Goal: Check status: Check status

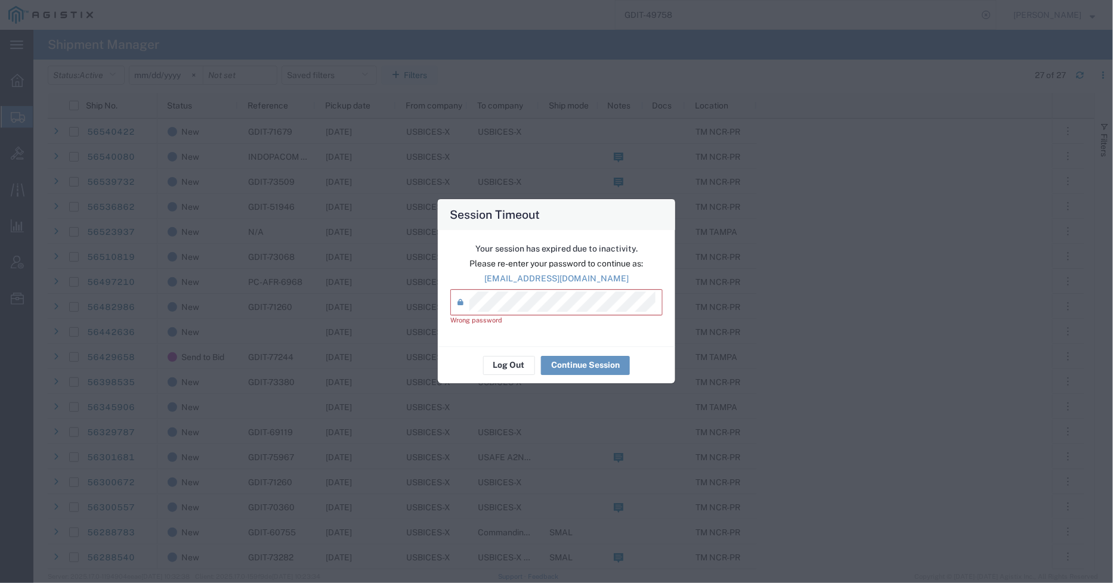
click at [401, 303] on div "Session Timeout Your session has expired due to inactivity. Please re-enter you…" at bounding box center [556, 291] width 1113 height 583
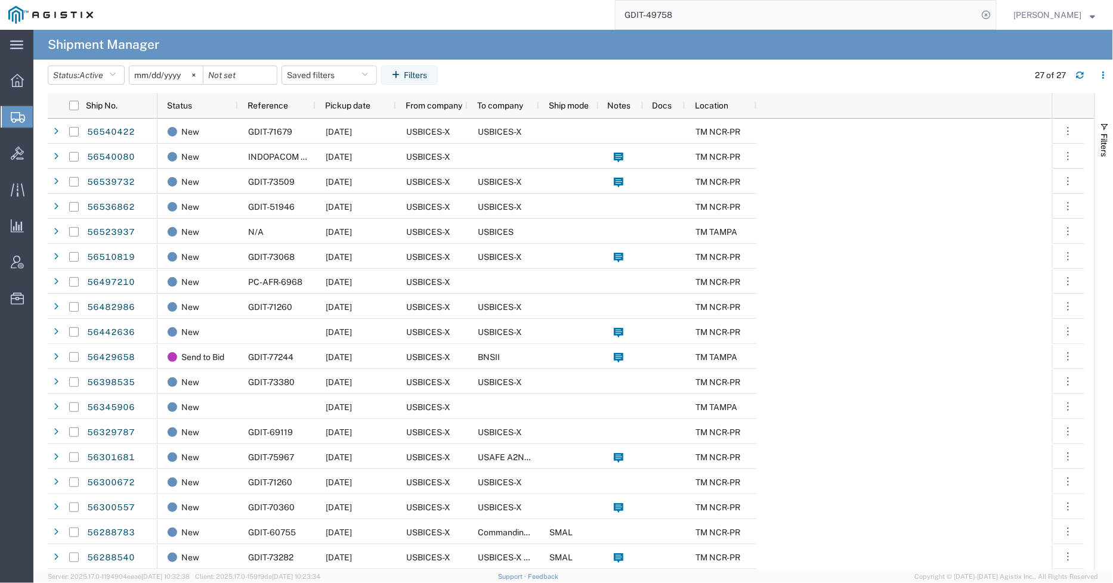
drag, startPoint x: 712, startPoint y: 16, endPoint x: 655, endPoint y: 20, distance: 56.8
click at [655, 20] on input "GDIT-49758" at bounding box center [797, 15] width 363 height 29
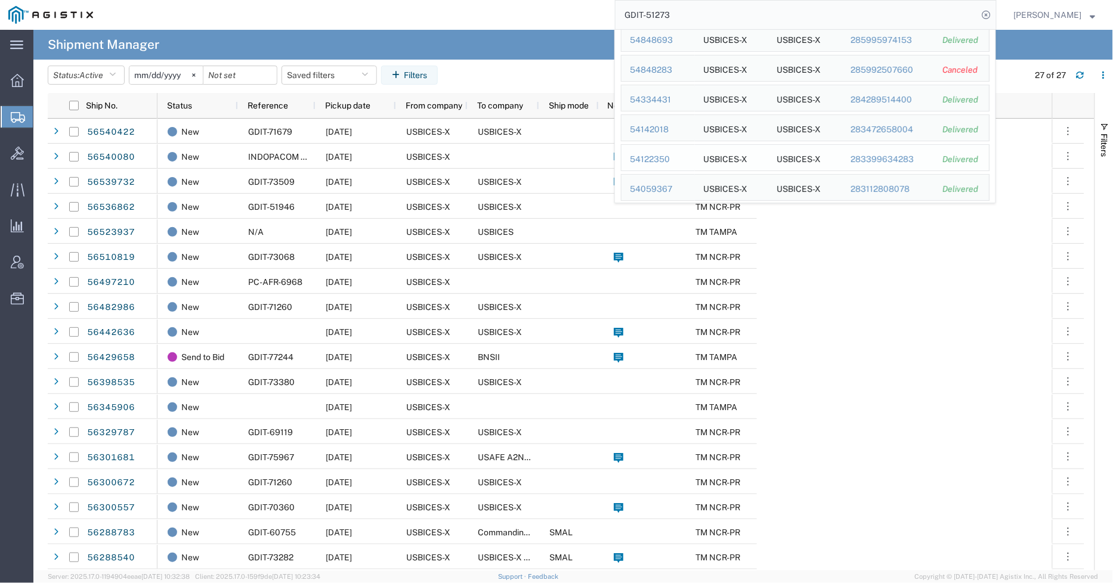
scroll to position [92, 0]
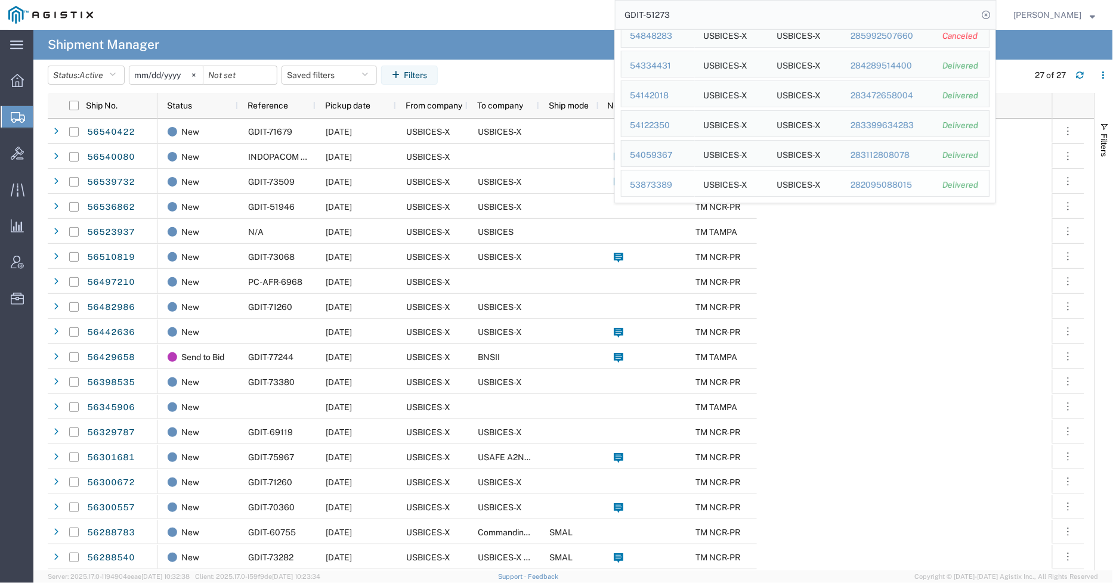
click at [645, 183] on div "53873389" at bounding box center [658, 185] width 57 height 13
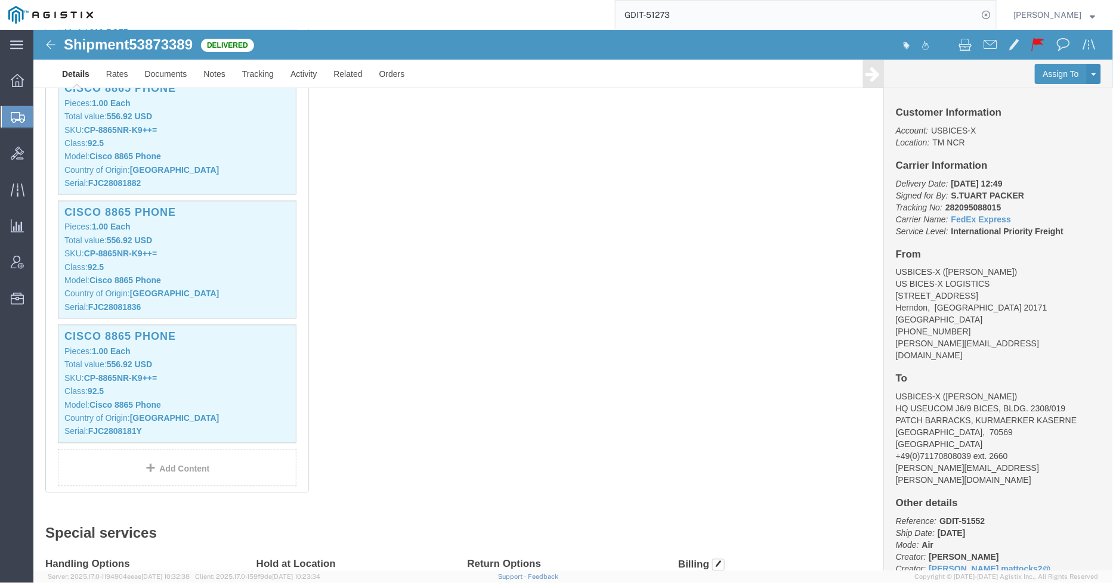
scroll to position [2319, 0]
click div "1 Pallet(s) Standard (Not Stackable) Total weight: 266.00 ( 475.00 dim ) LBS Tr…"
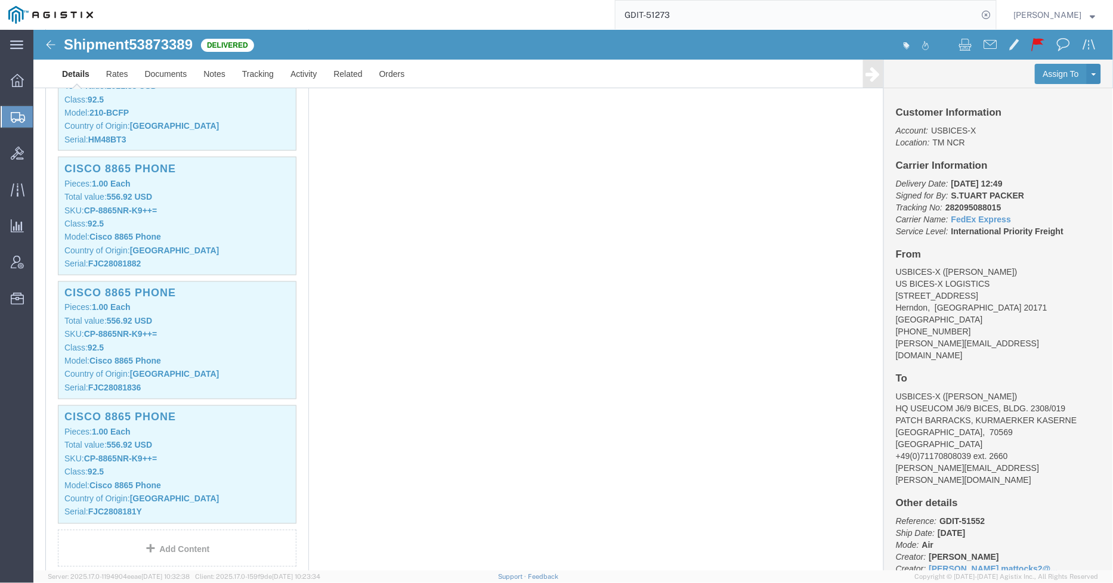
scroll to position [2055, 0]
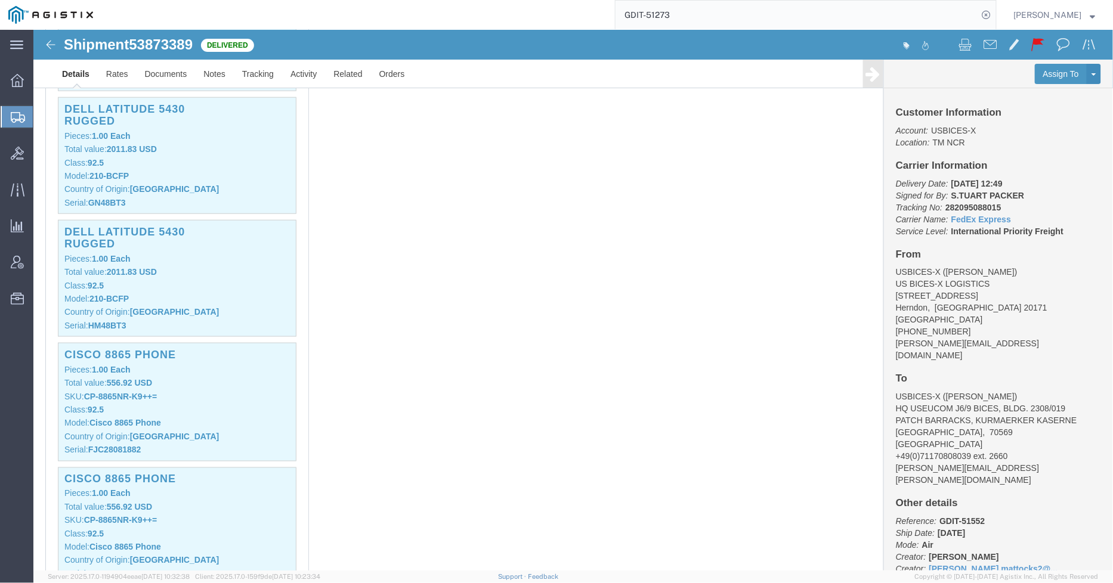
click div "1 Pallet(s) Standard (Not Stackable) Total weight: 266.00 ( 475.00 dim ) LBS Tr…"
click at [732, 15] on input "GDIT-51273" at bounding box center [797, 15] width 363 height 29
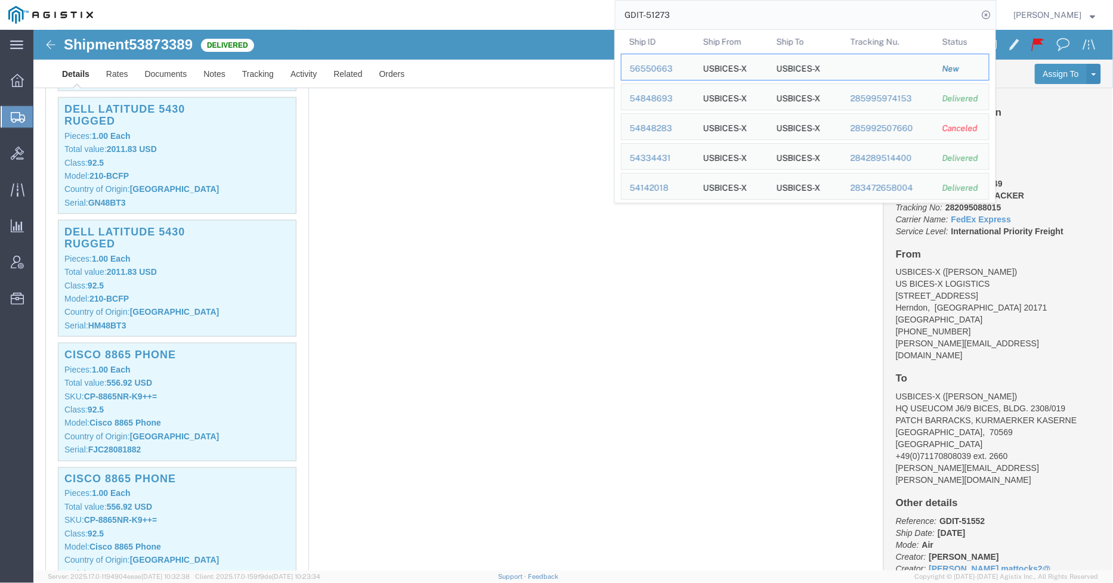
click div "1 Pallet(s) Standard (Not Stackable) Total weight: 266.00 ( 475.00 dim ) LBS Tr…"
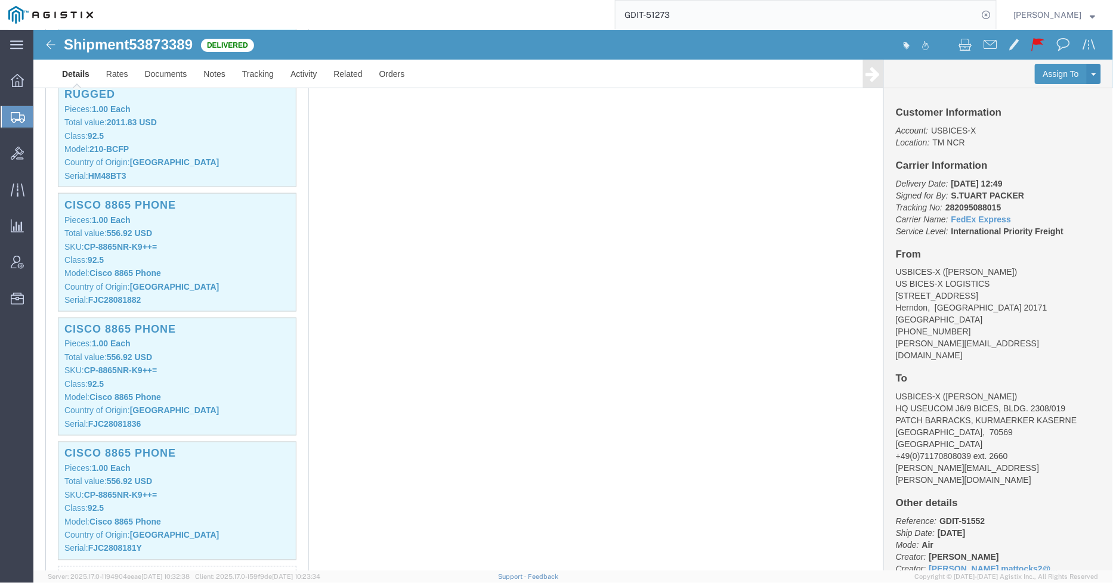
scroll to position [2187, 0]
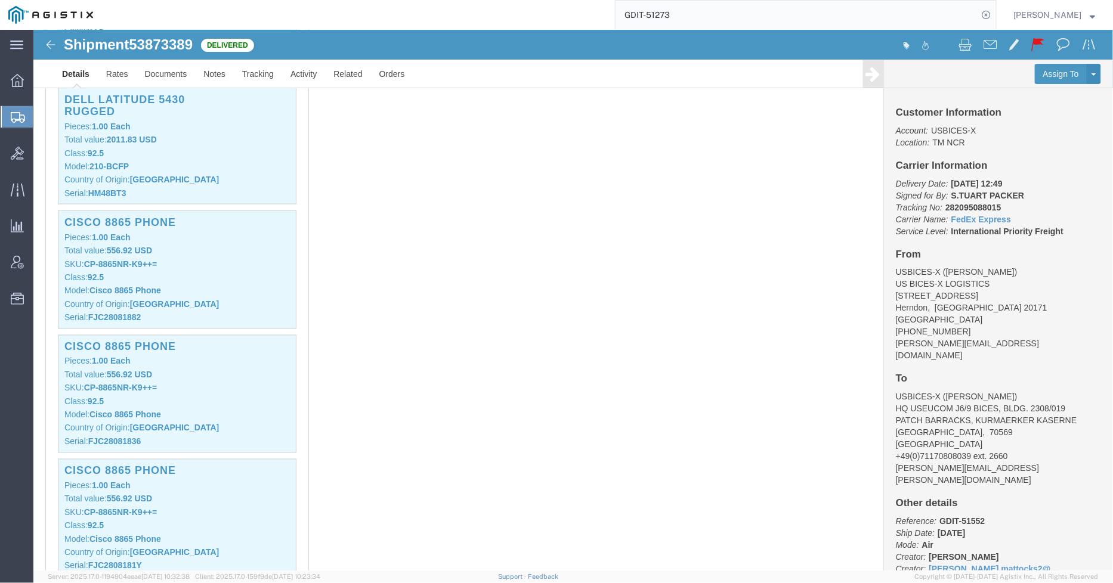
click div "1 Pallet(s) Standard (Not Stackable) Total weight: 266.00 ( 475.00 dim ) LBS Tr…"
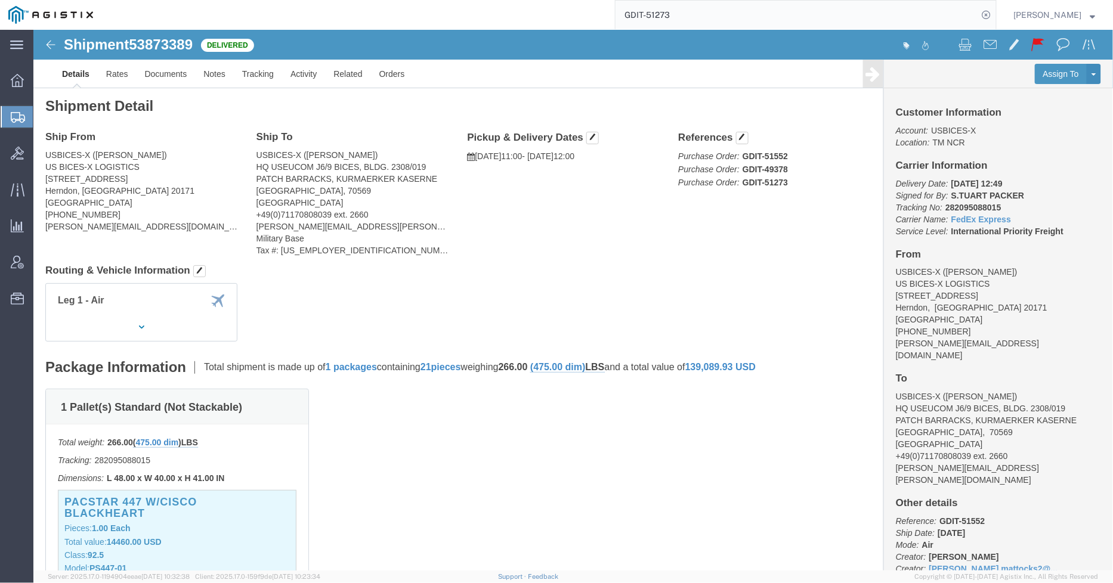
scroll to position [0, 0]
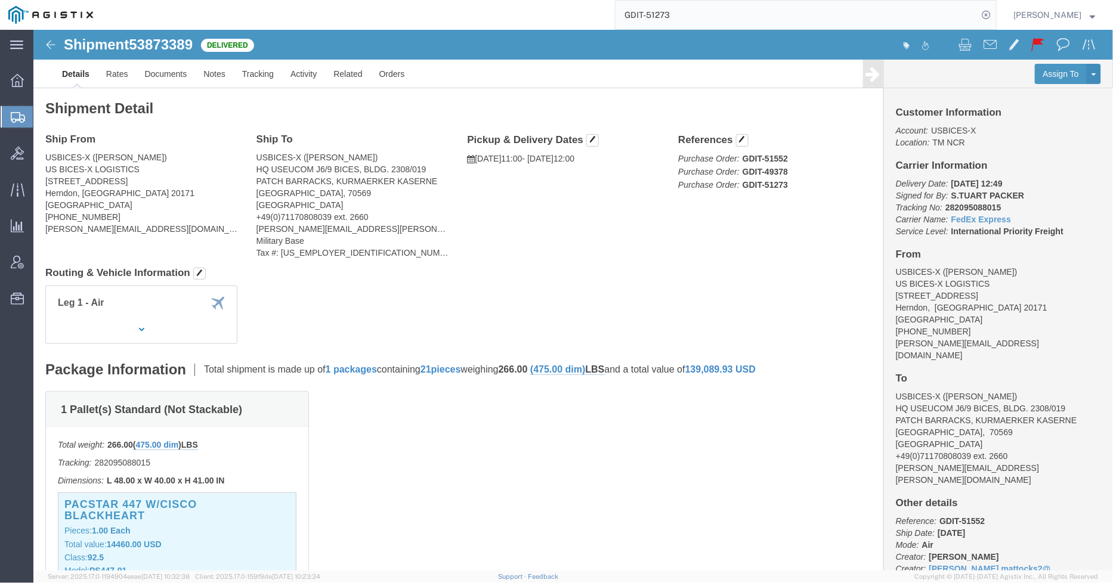
click at [695, 13] on input "GDIT-51273" at bounding box center [797, 15] width 363 height 29
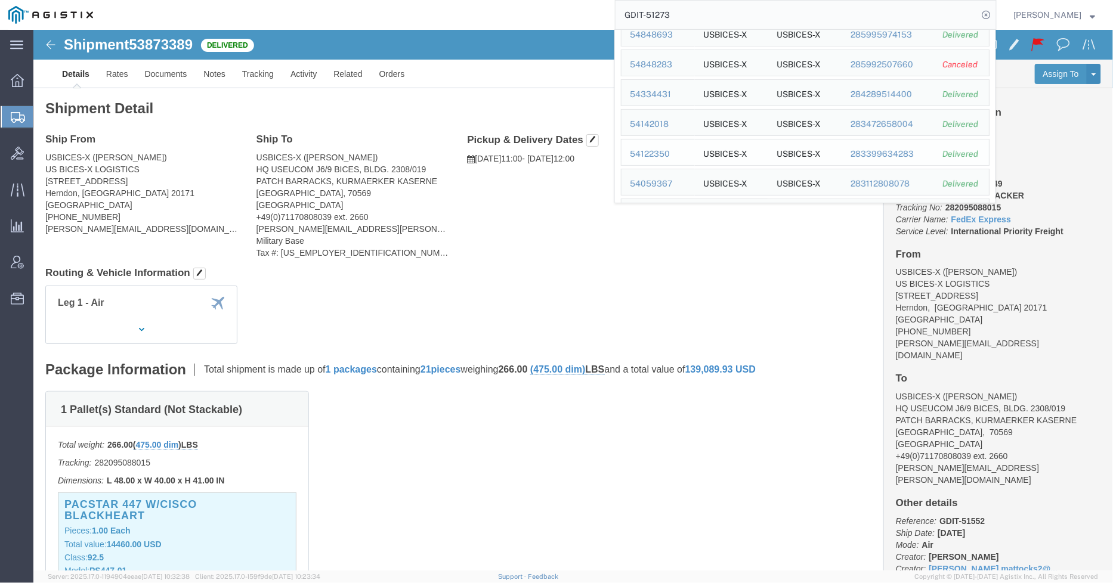
scroll to position [92, 0]
click at [661, 154] on div "54059367" at bounding box center [658, 155] width 57 height 13
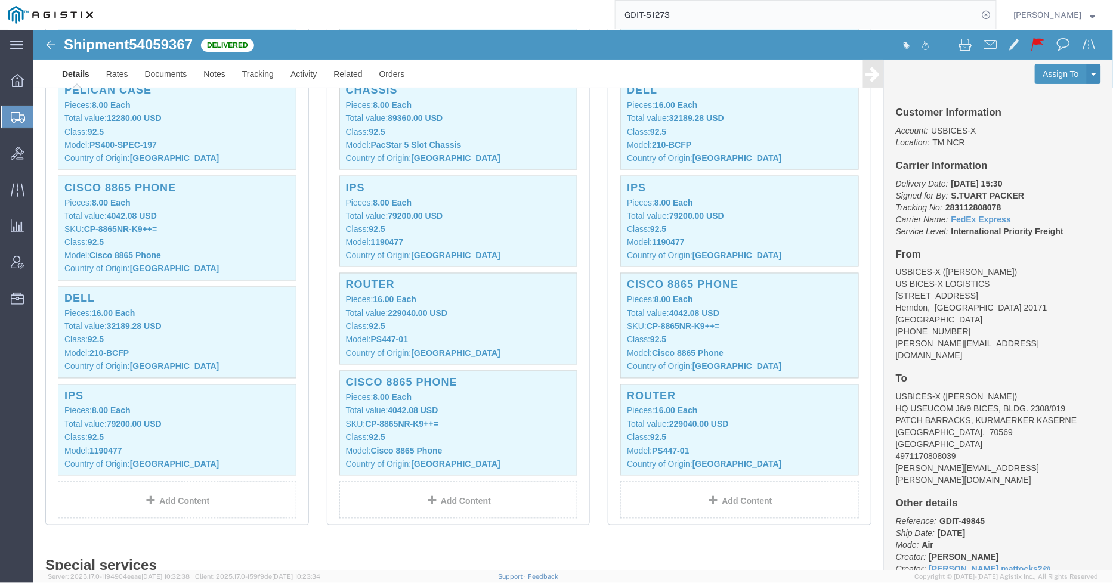
scroll to position [597, 0]
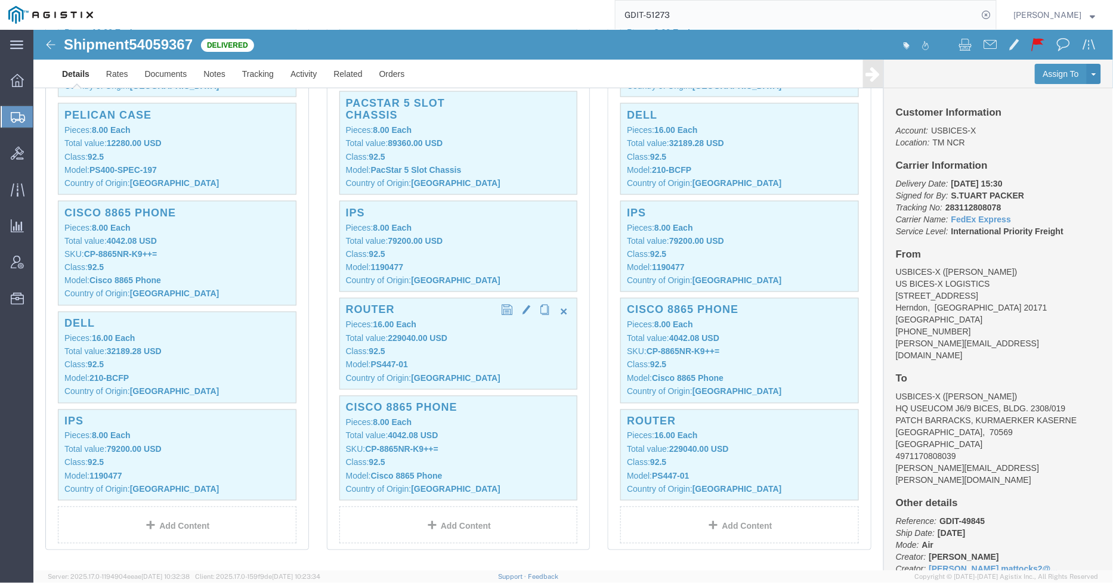
click p "Class: 92.5"
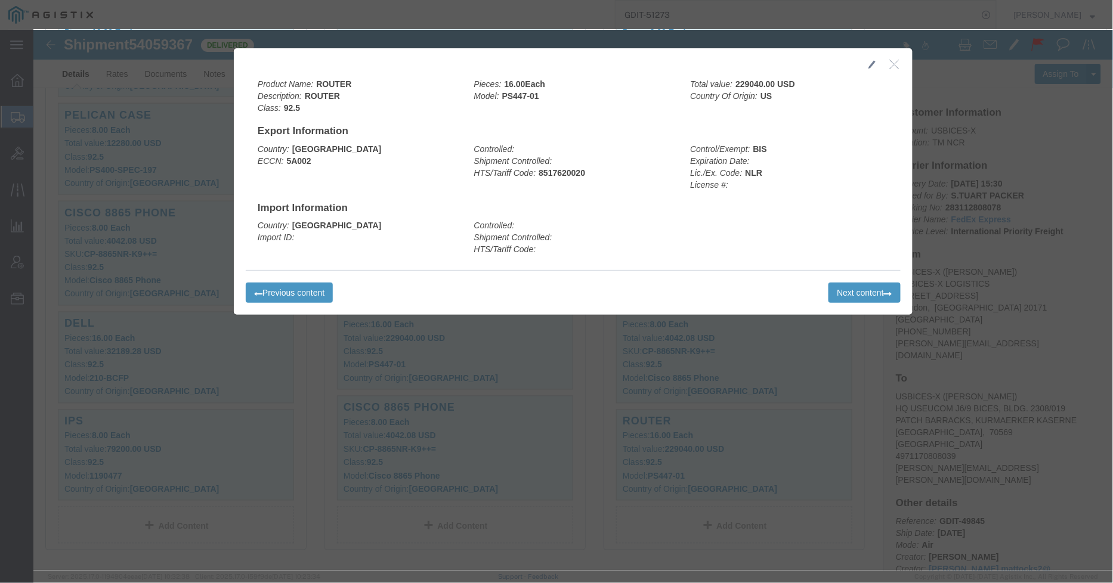
click div
click icon "button"
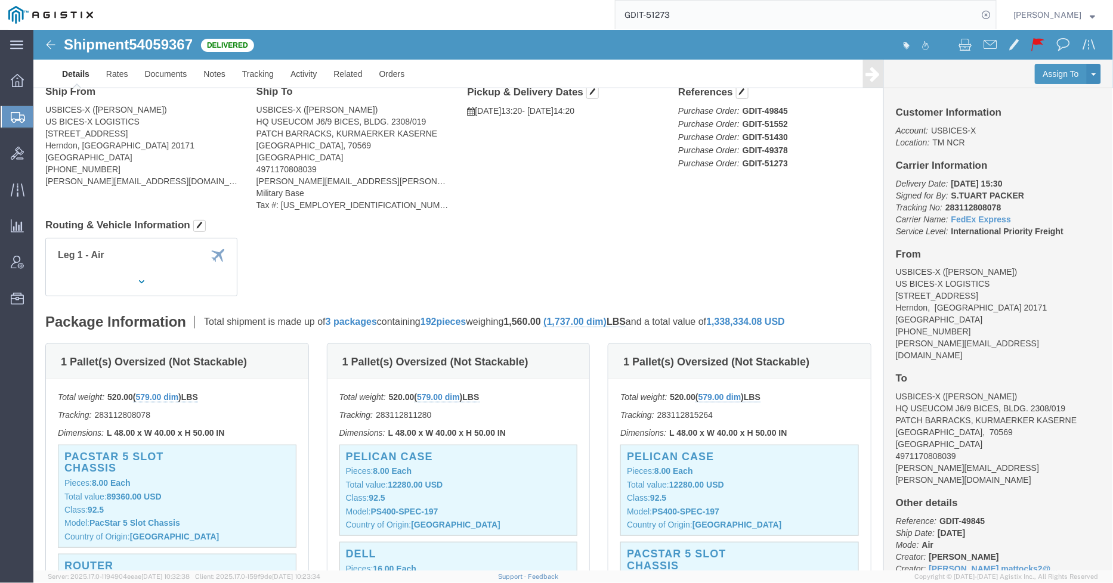
scroll to position [0, 0]
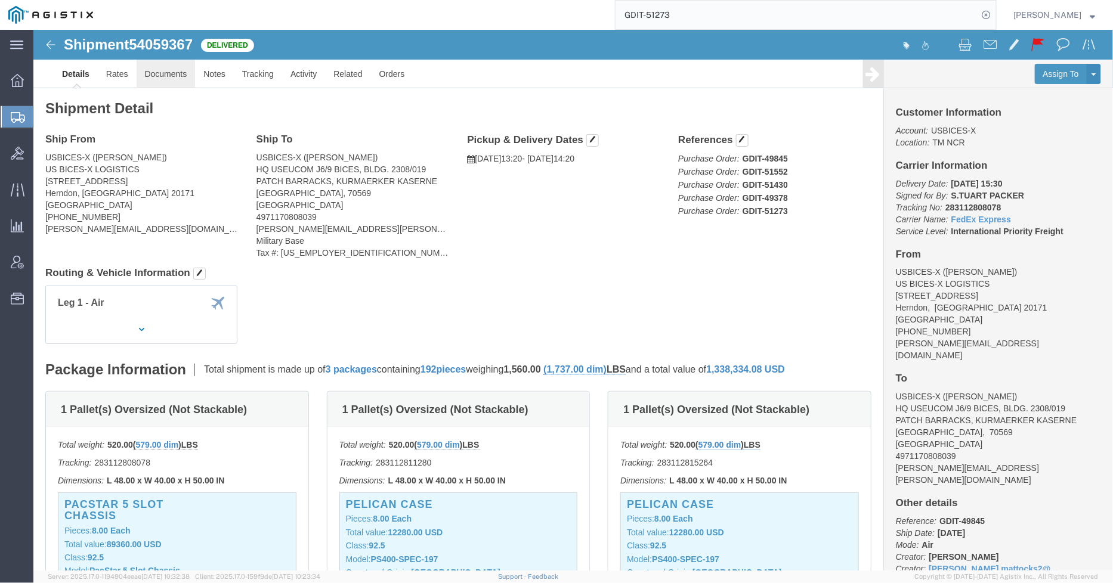
click link "Documents"
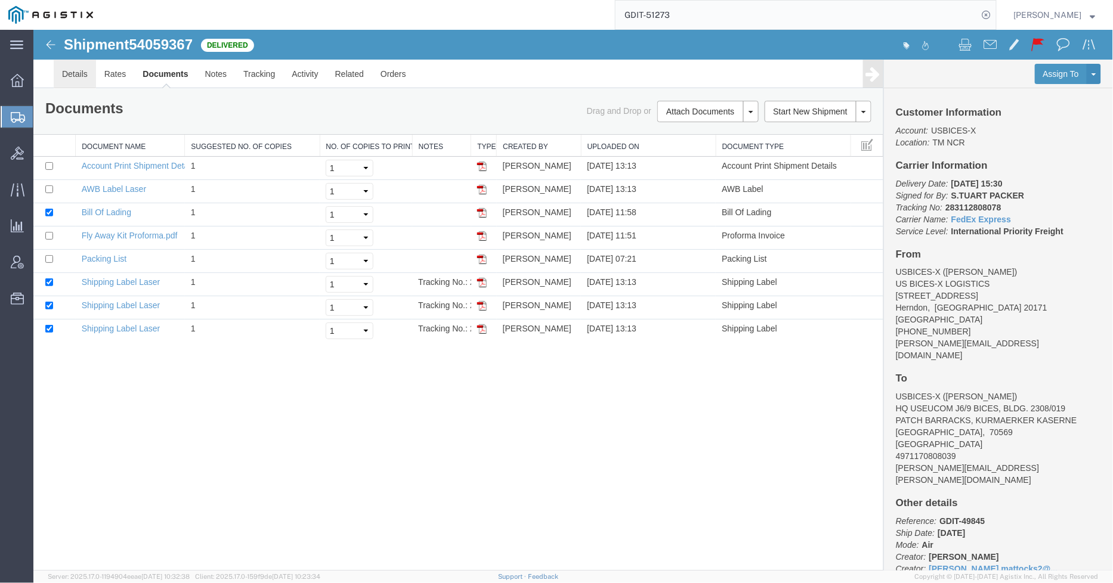
click at [83, 75] on link "Details" at bounding box center [74, 73] width 42 height 29
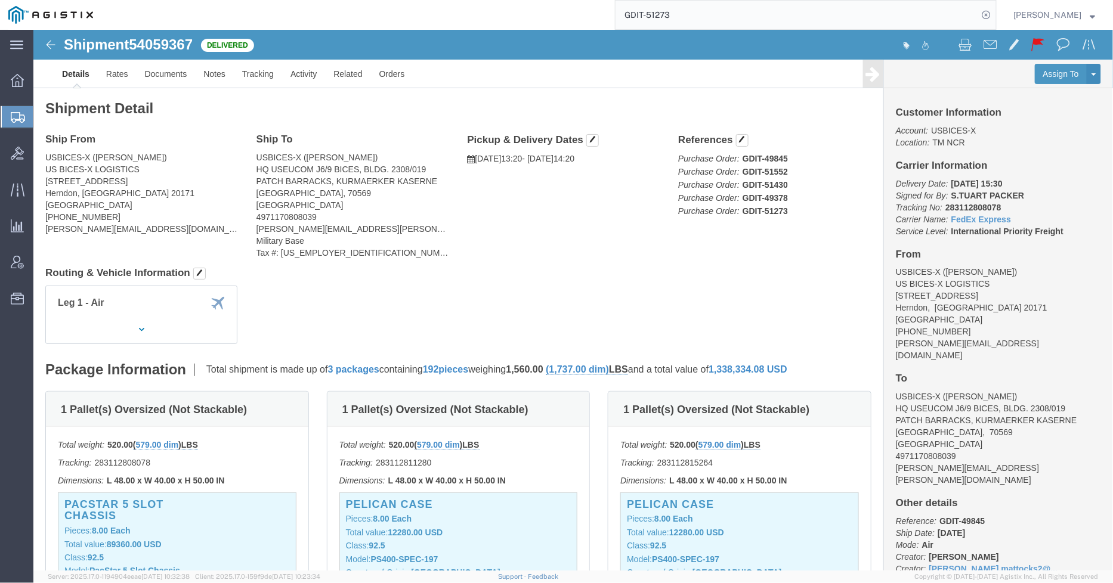
click at [730, 12] on input "GDIT-51273" at bounding box center [797, 15] width 363 height 29
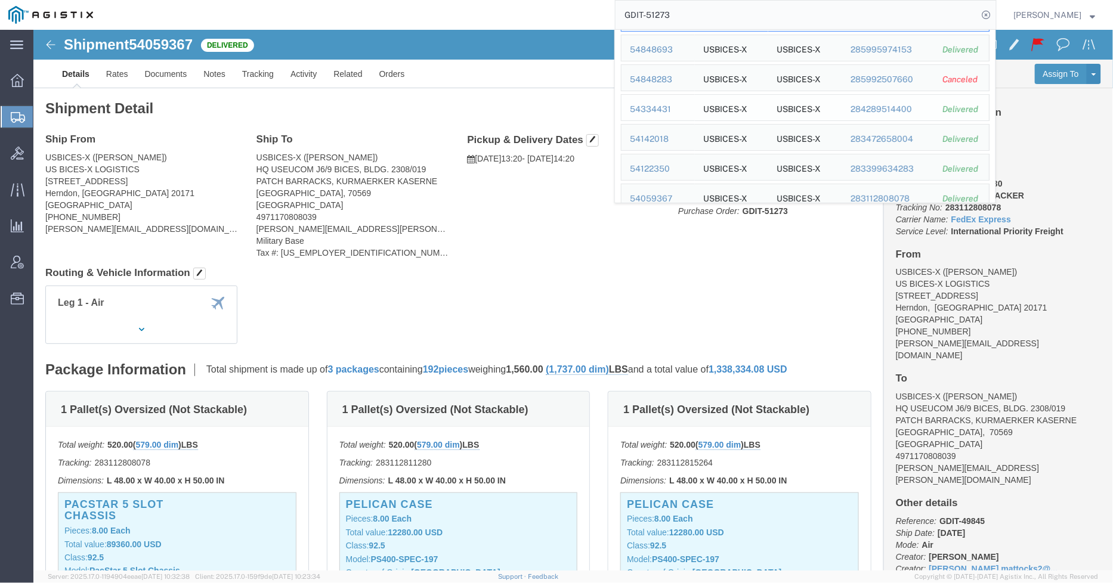
scroll to position [92, 0]
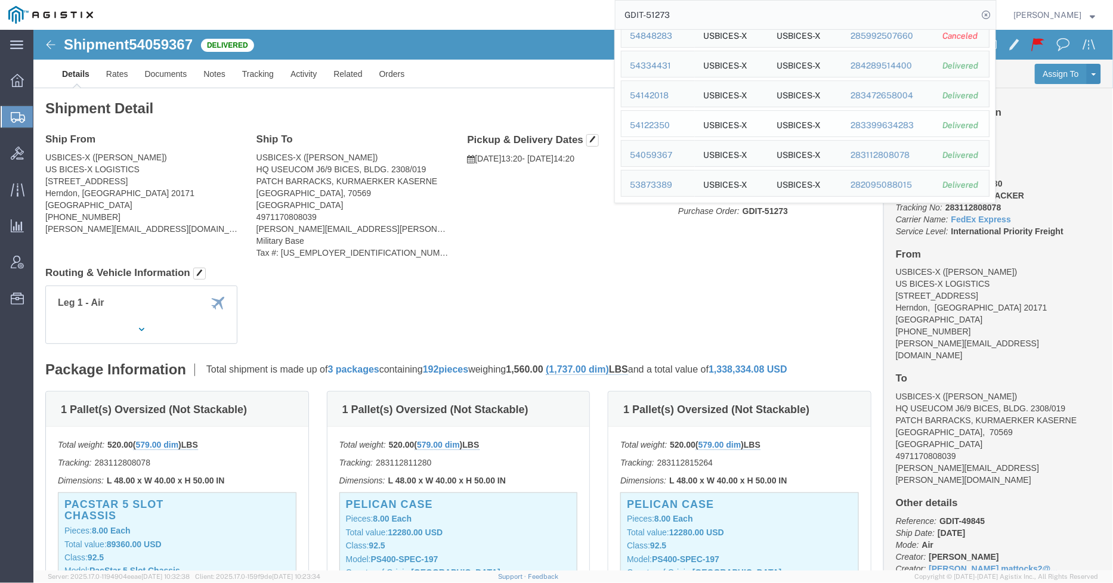
click at [662, 124] on div "54122350" at bounding box center [658, 125] width 57 height 13
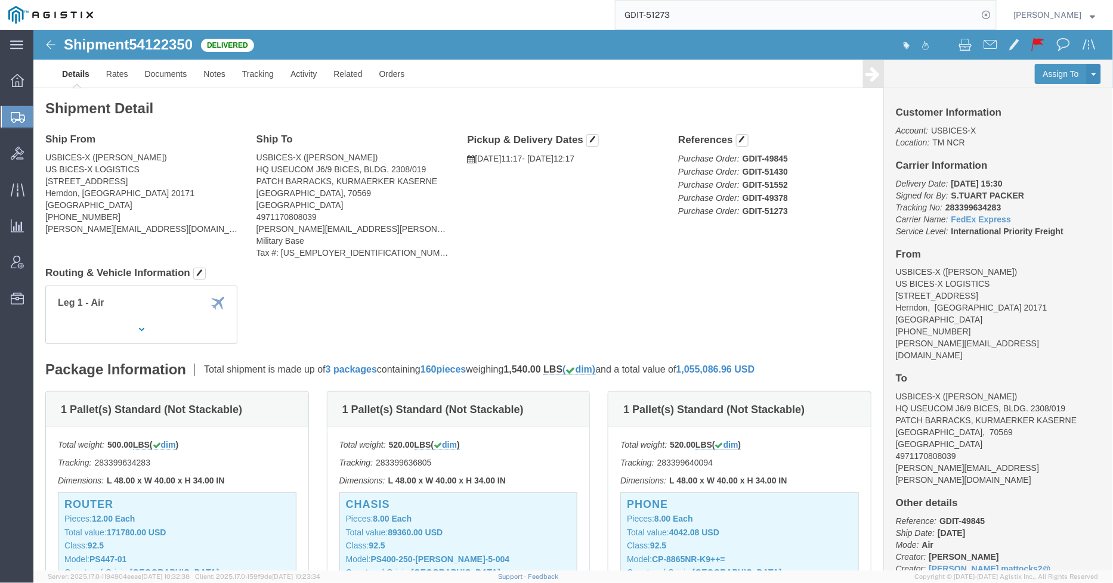
drag, startPoint x: 711, startPoint y: 205, endPoint x: 665, endPoint y: 217, distance: 48.0
click div "Ship From USBICES-X ([PERSON_NAME]) US BICES-X LOGISTICS [STREET_ADDRESS] [PHON…"
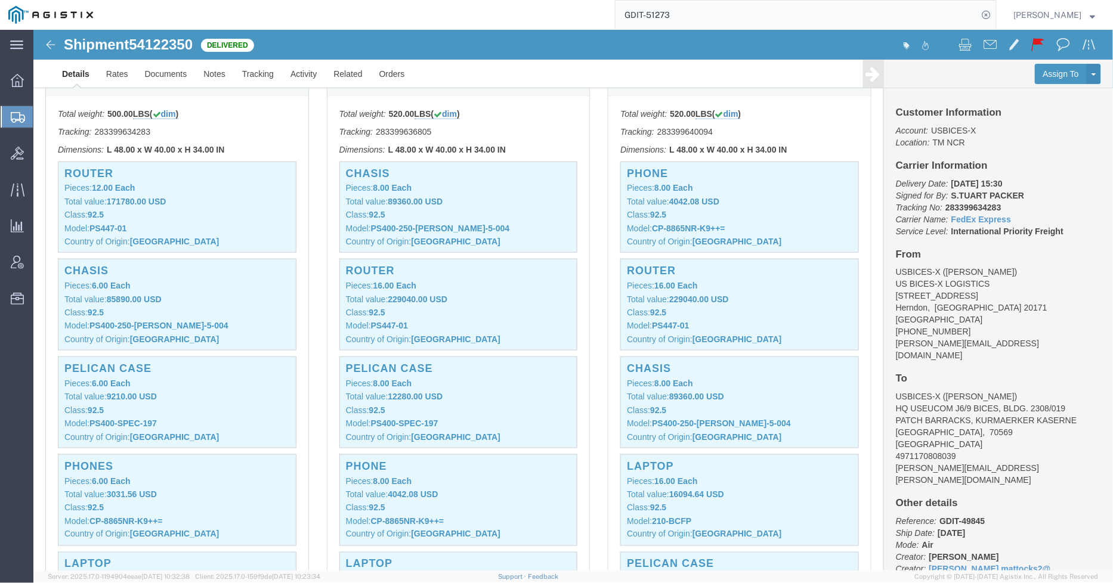
scroll to position [265, 0]
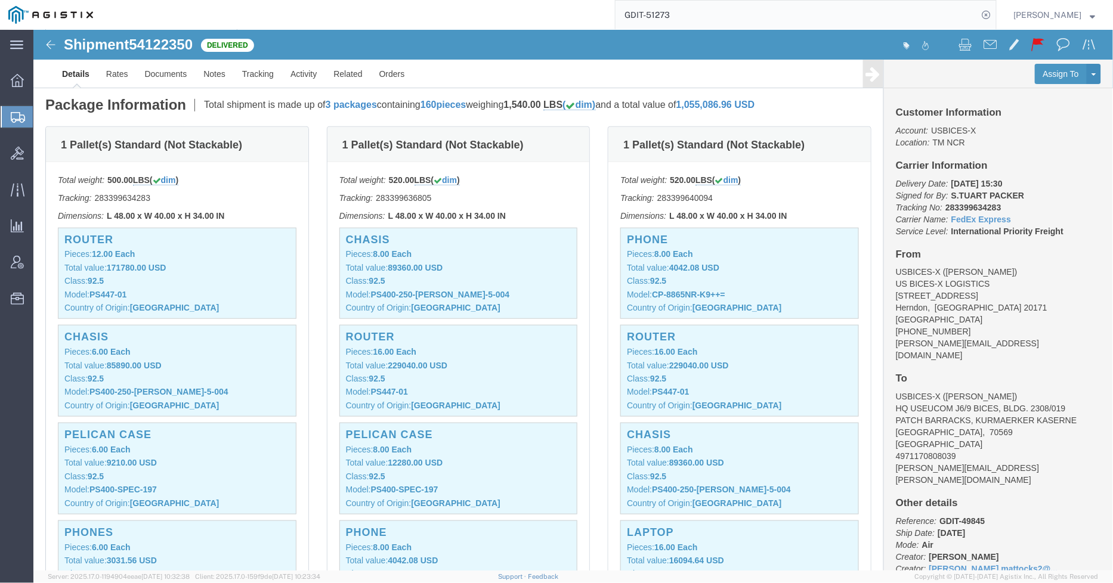
click p "Class: 92.5"
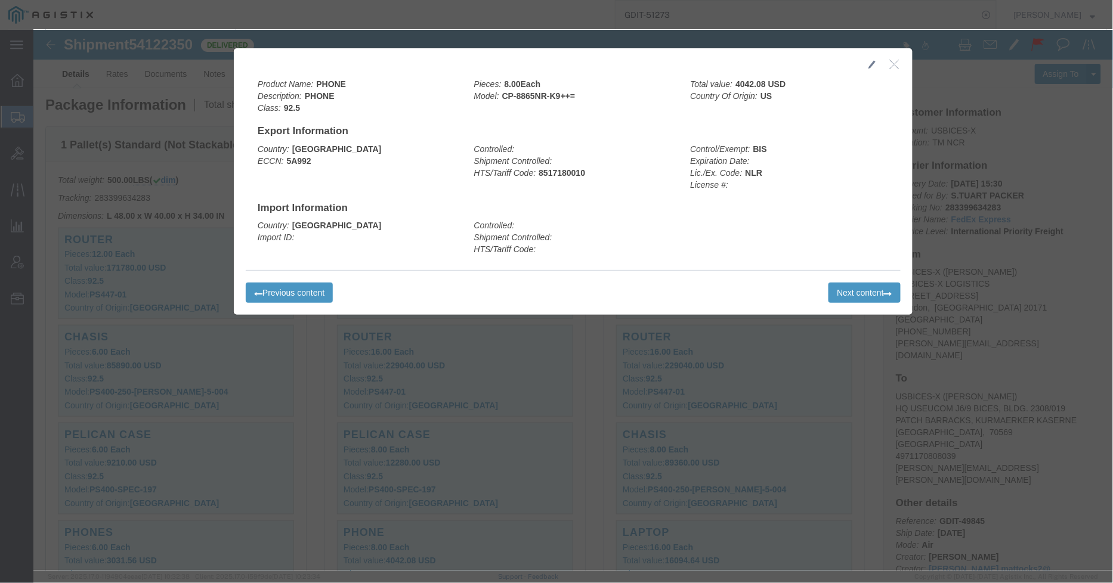
click icon "button"
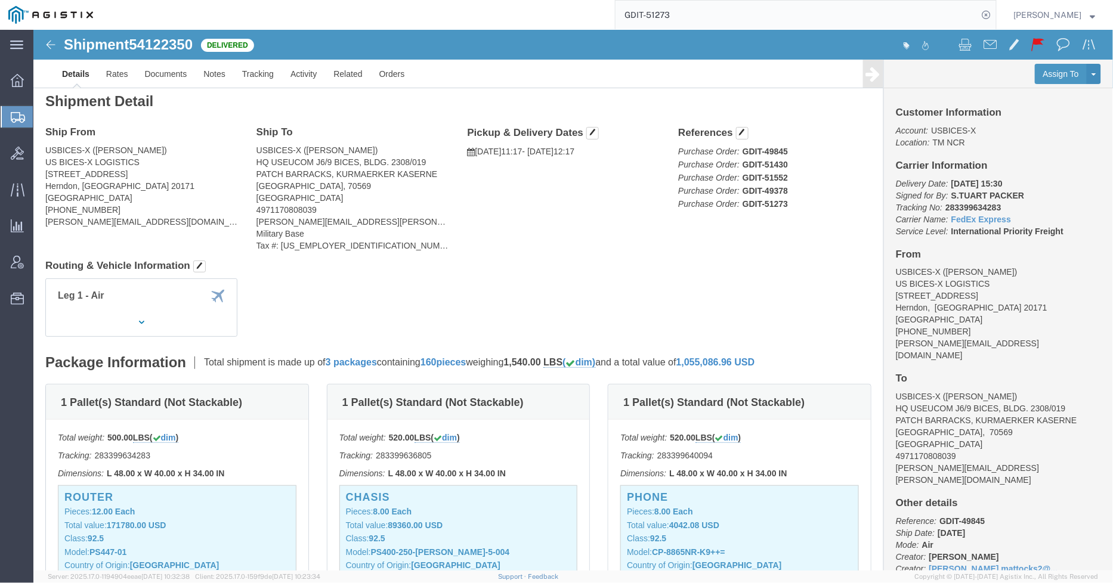
scroll to position [0, 0]
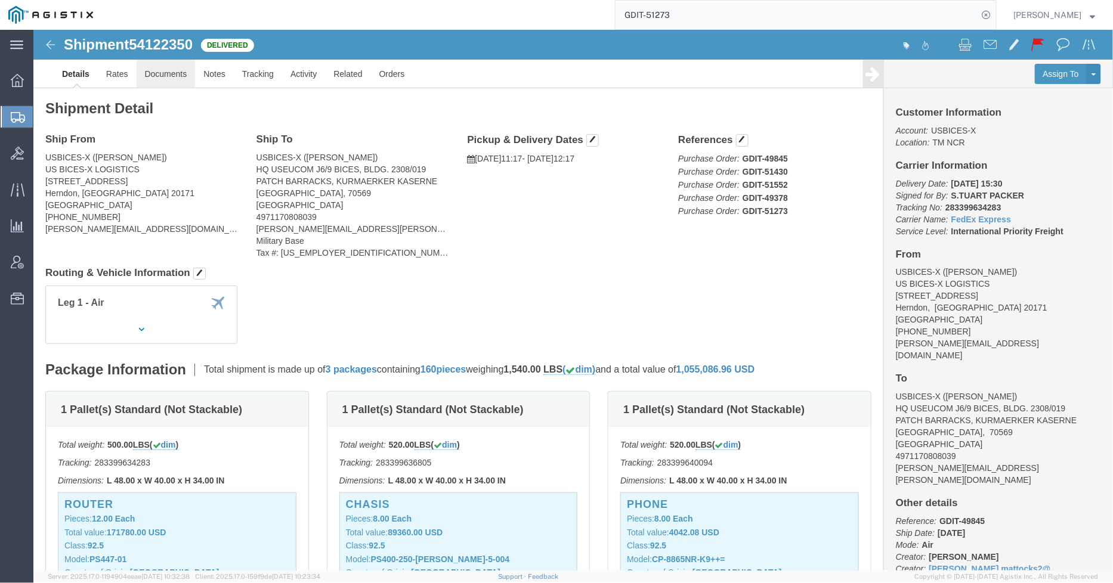
click link "Documents"
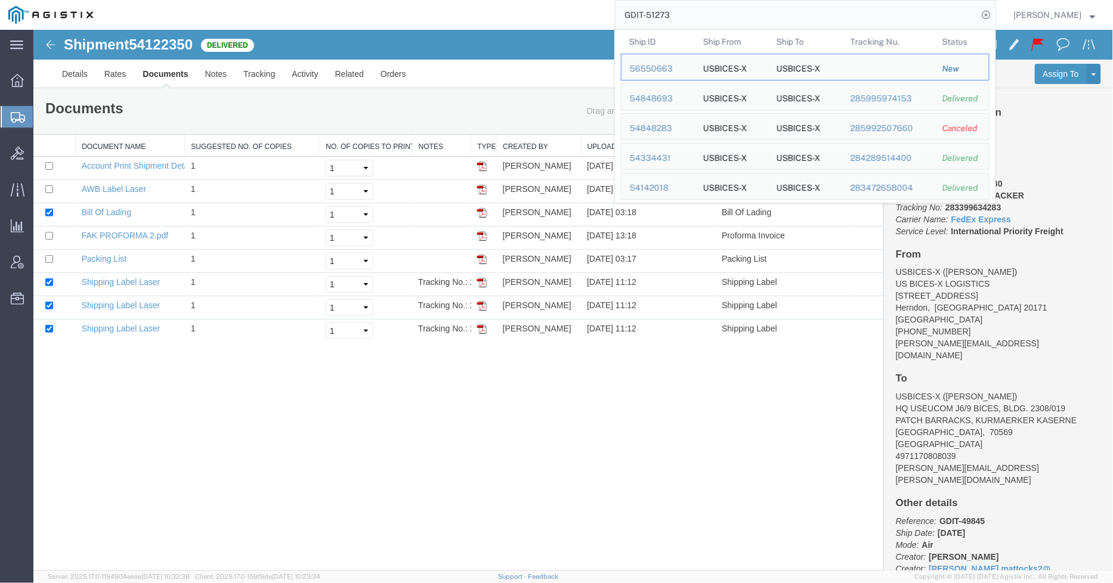
click at [731, 7] on input "GDIT-51273" at bounding box center [797, 15] width 363 height 29
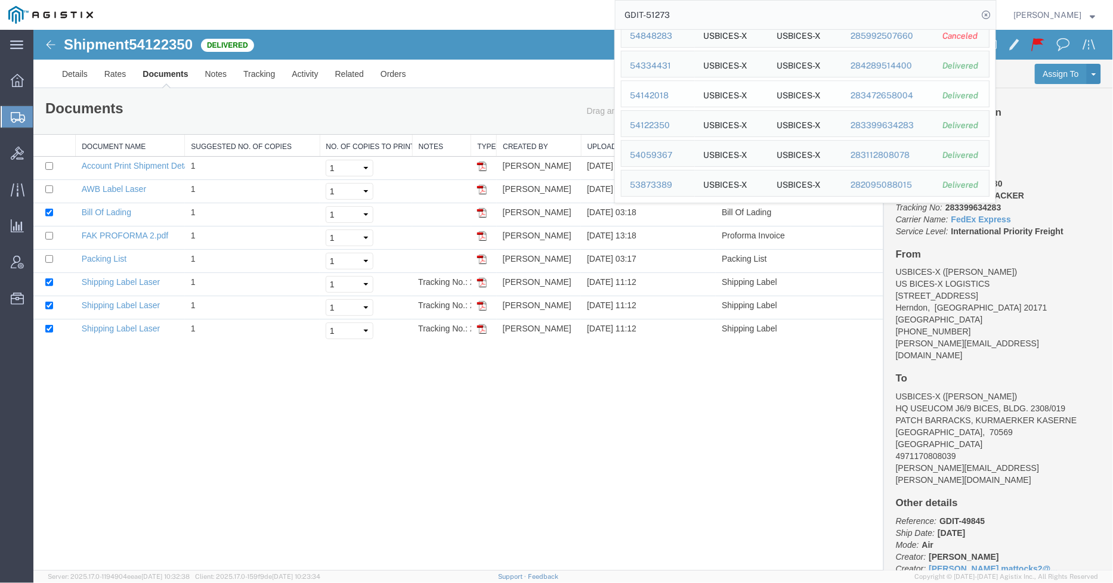
click at [669, 94] on div "54142018" at bounding box center [658, 95] width 57 height 13
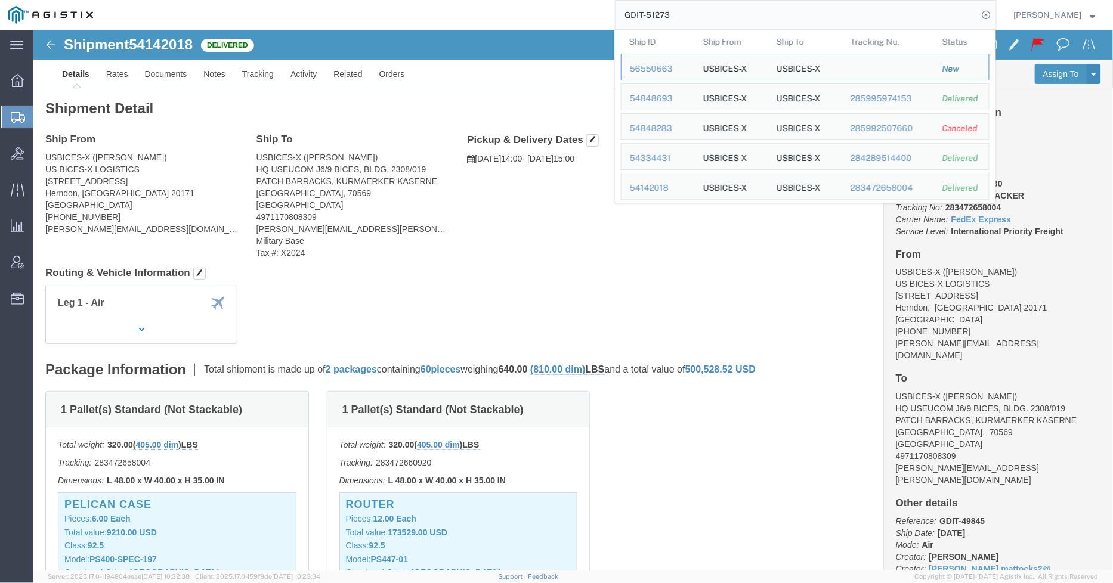
drag, startPoint x: 700, startPoint y: 18, endPoint x: 654, endPoint y: 16, distance: 45.4
click at [654, 16] on input "GDIT-51273" at bounding box center [797, 15] width 363 height 29
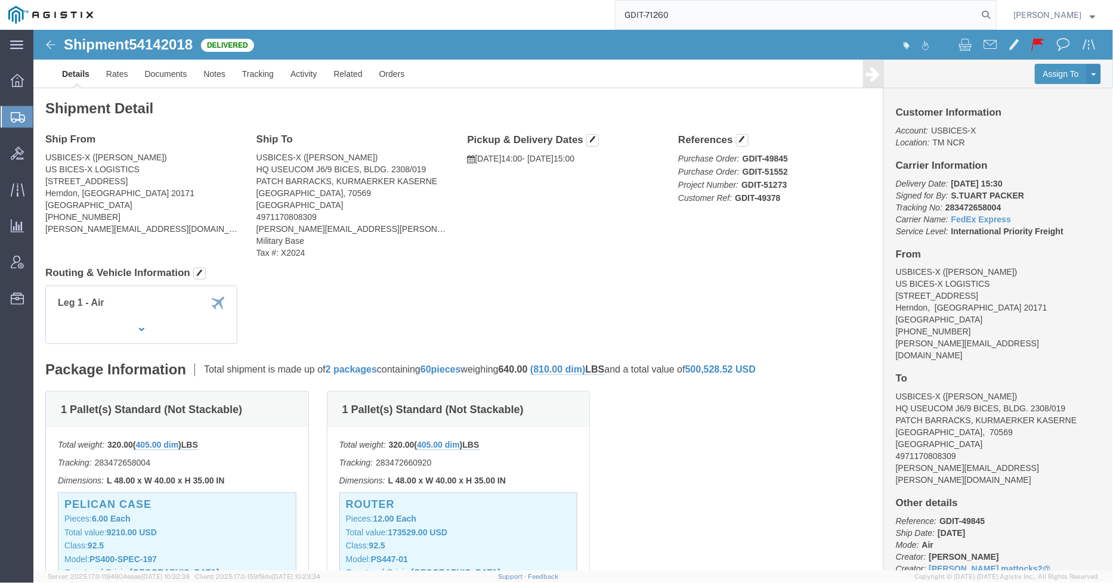
type input "GDIT-71260"
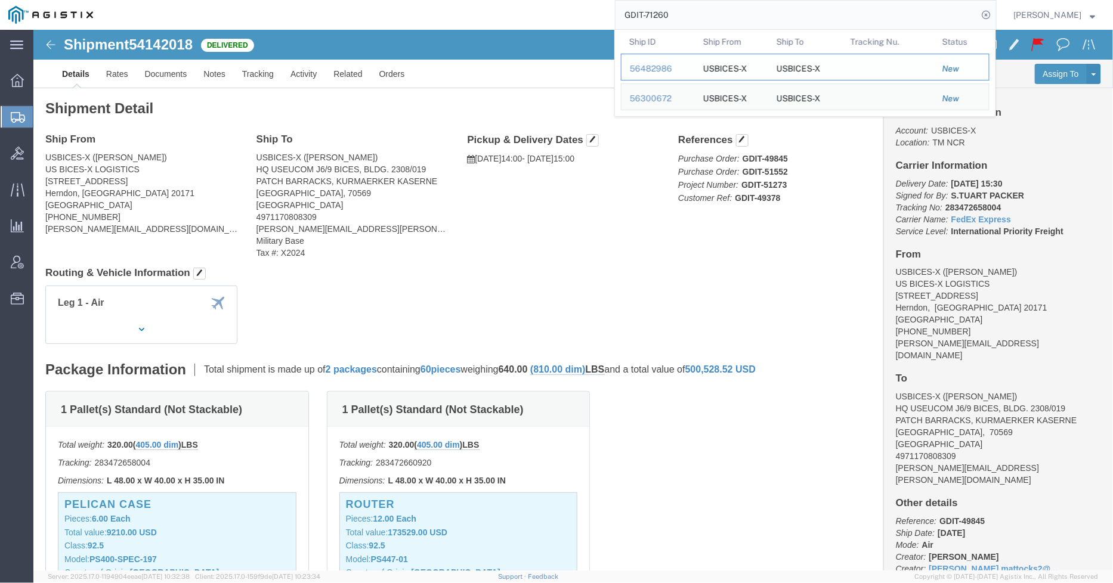
click at [663, 70] on div "56482986" at bounding box center [658, 69] width 57 height 13
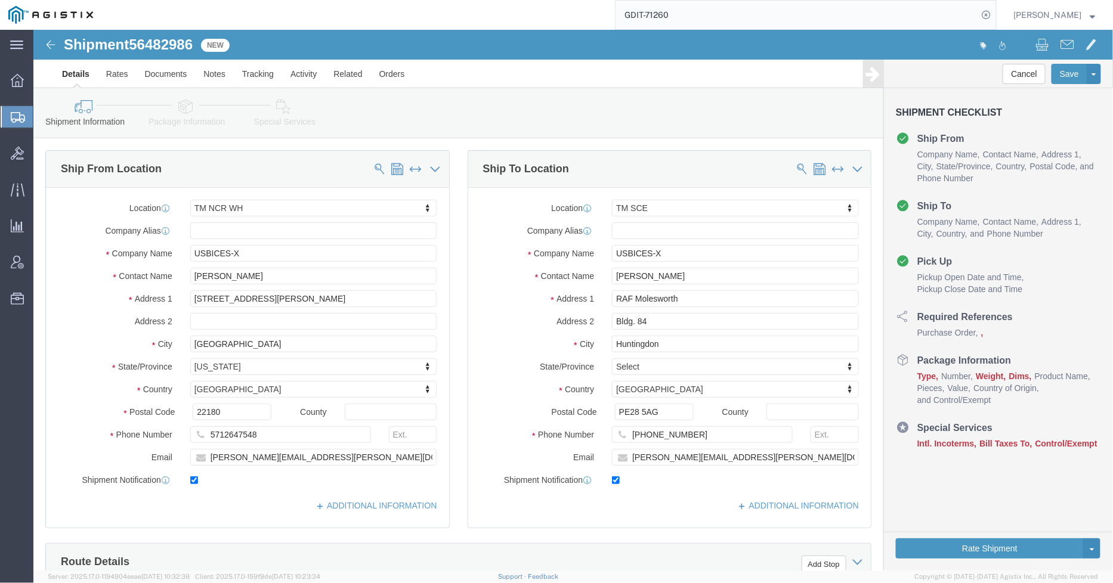
select select "69651"
select select "34240"
